Goal: Transaction & Acquisition: Purchase product/service

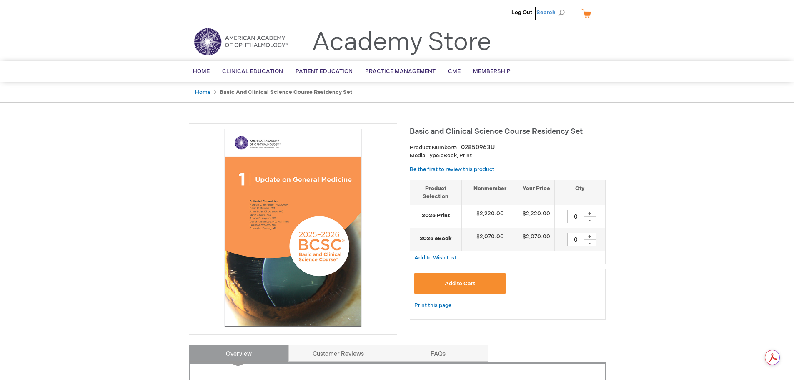
click at [554, 12] on span "Search" at bounding box center [552, 12] width 32 height 17
type input "bcsc"
click at [558, 6] on button "Search" at bounding box center [561, 12] width 7 height 13
click at [201, 93] on link "Home" at bounding box center [202, 92] width 15 height 7
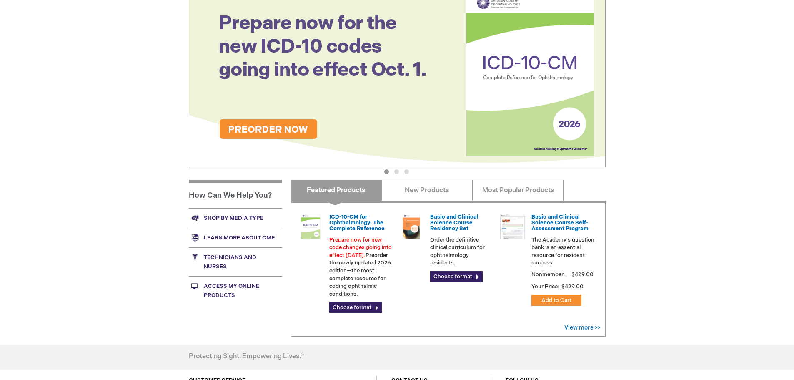
scroll to position [125, 0]
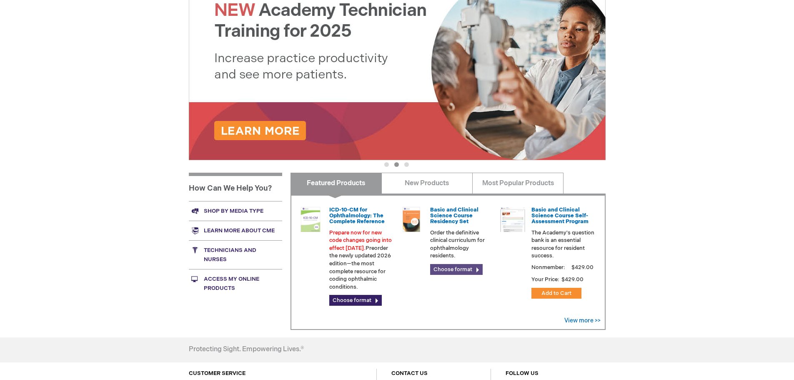
click at [473, 270] on link "Choose format" at bounding box center [456, 269] width 53 height 11
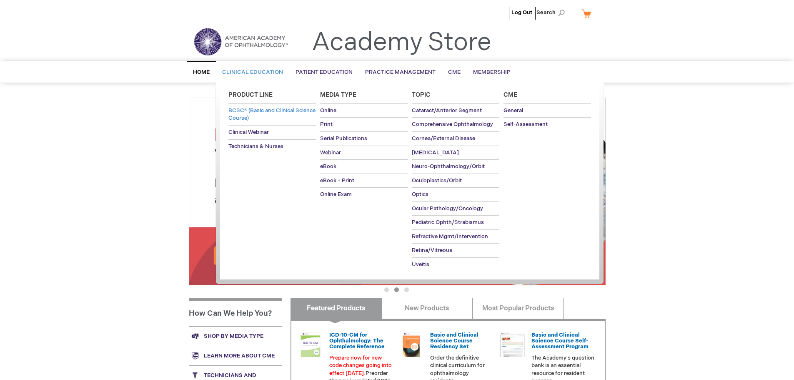
click at [273, 111] on span "BCSC® (Basic and Clinical Science Course)" at bounding box center [271, 114] width 87 height 15
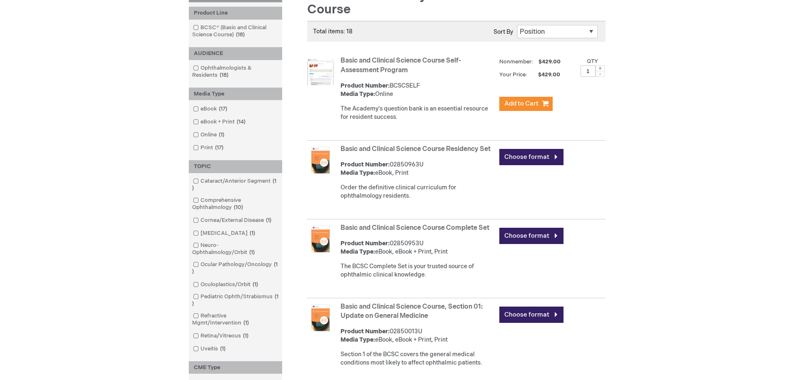
scroll to position [167, 0]
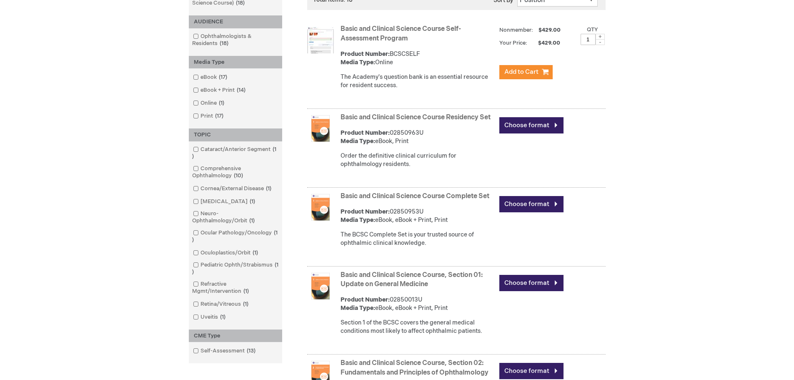
click at [459, 200] on link "Basic and Clinical Science Course Complete Set" at bounding box center [415, 196] width 149 height 8
